Goal: Navigation & Orientation: Find specific page/section

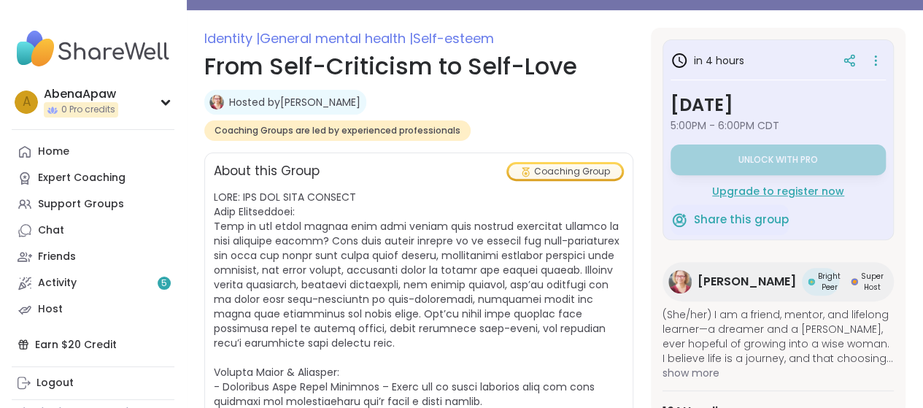
scroll to position [219, 0]
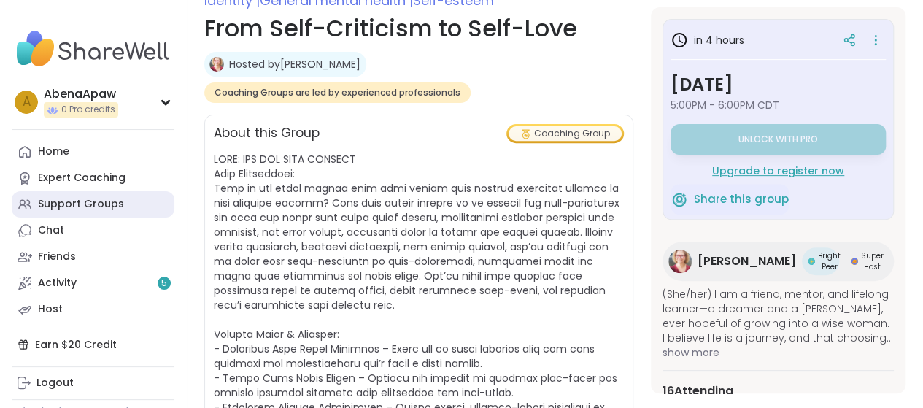
click at [127, 195] on link "Support Groups" at bounding box center [93, 204] width 163 height 26
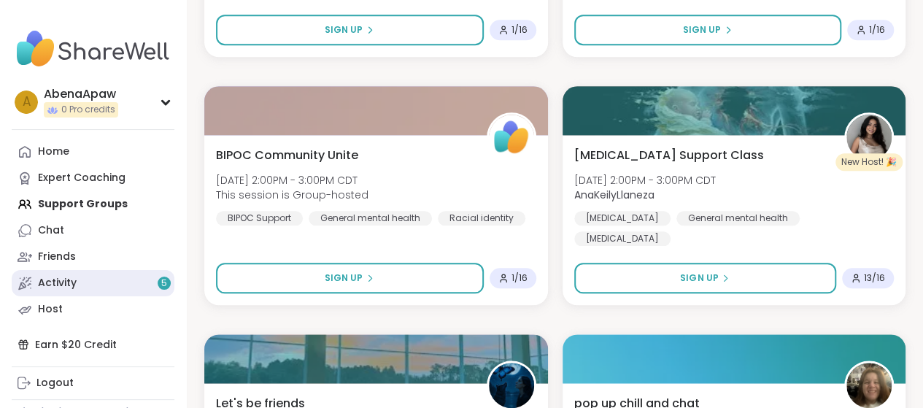
scroll to position [9029, 0]
click at [130, 291] on link "Activity 5" at bounding box center [93, 283] width 163 height 26
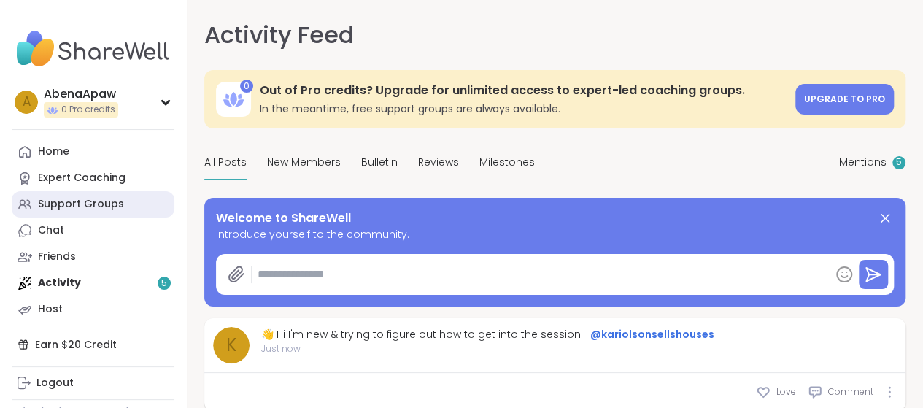
click at [113, 199] on div "Support Groups" at bounding box center [81, 204] width 86 height 15
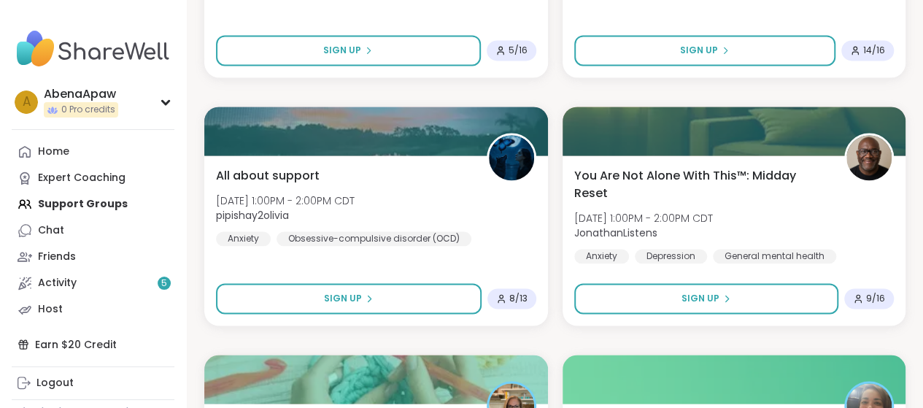
scroll to position [1167, 0]
